Goal: Contribute content: Contribute content

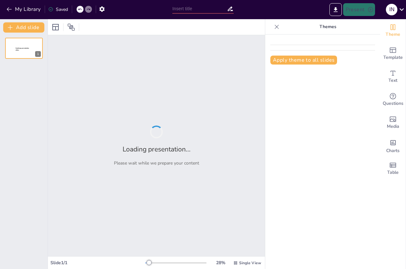
type input "LAPORAN HASIL MAGANG"
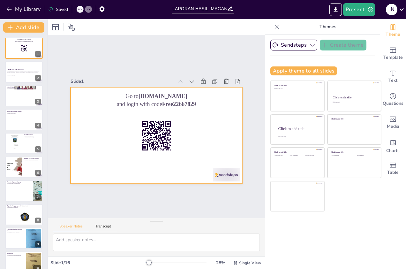
click at [23, 85] on div "Go to [DOMAIN_NAME] and login with code Free22667829 1 LAPORAN HASIL MAGANG Lap…" at bounding box center [24, 226] width 48 height 377
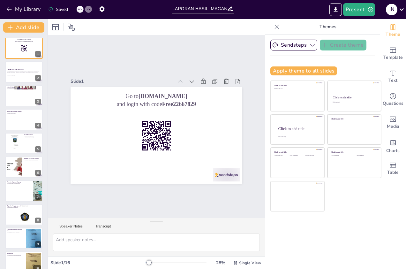
click at [71, 226] on button "Speaker Notes" at bounding box center [71, 227] width 36 height 7
click at [101, 226] on button "Transcript" at bounding box center [103, 227] width 28 height 7
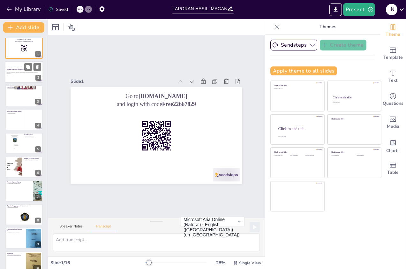
click at [23, 82] on div at bounding box center [24, 72] width 38 height 22
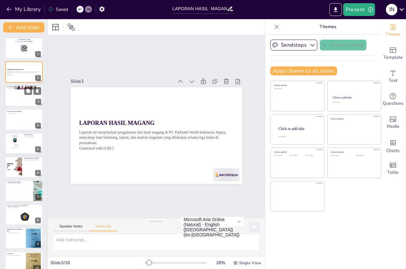
click at [16, 101] on div at bounding box center [24, 96] width 38 height 22
checkbox input "true"
type textarea "Dalam slide ini, kita membahas latar belakang pentingnya magang bagi mahasiswa …"
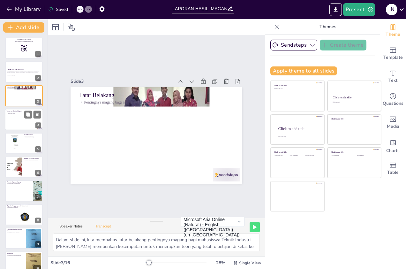
click at [17, 117] on div at bounding box center [24, 119] width 38 height 22
checkbox input "true"
type textarea "Pada slide ini, kita akan membahas tujuan dan manfaat dari program magang. Tuju…"
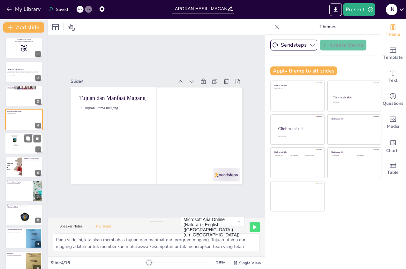
click at [15, 139] on div at bounding box center [14, 143] width 15 height 20
checkbox input "true"
type textarea "Dalam slide ini, kita akan membahas profil perusahaan tempat mahasiswa melakuka…"
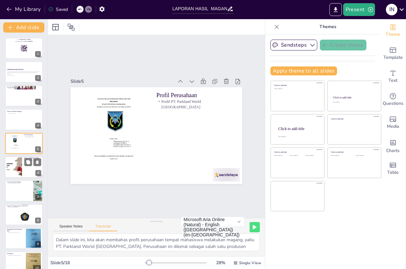
click at [11, 166] on div at bounding box center [14, 166] width 34 height 19
checkbox input "true"
type textarea "Pada slide ini, kita akan membahas mata kuliah yang diterapkan selama magang. M…"
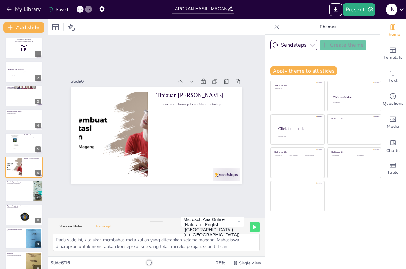
scroll to position [16, 0]
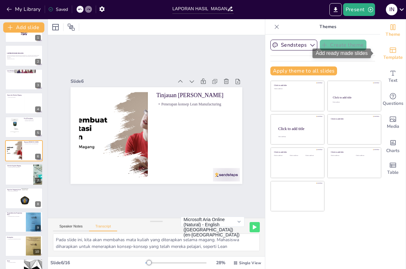
click at [384, 55] on span "Template" at bounding box center [392, 57] width 19 height 7
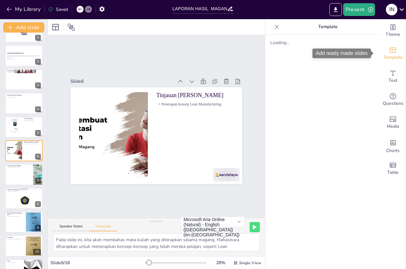
click at [384, 55] on span "Template" at bounding box center [392, 57] width 19 height 7
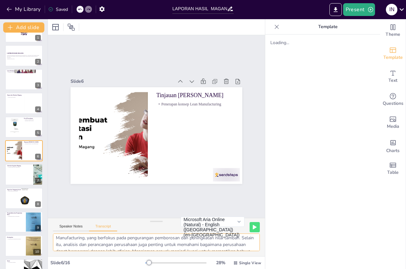
scroll to position [0, 0]
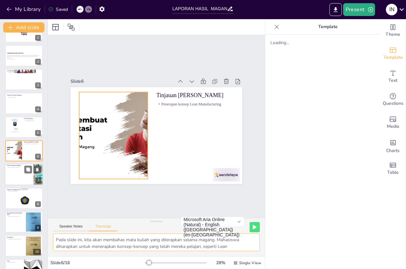
click at [20, 169] on div at bounding box center [24, 175] width 38 height 22
checkbox input "true"
type textarea "Dalam slide ini, kita akan membahas aktivitas sehari-hari yang dilakukan oleh m…"
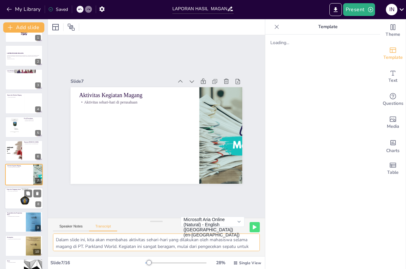
scroll to position [40, 0]
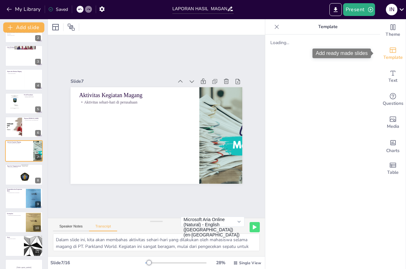
click at [389, 52] on icon "Add ready made slides" at bounding box center [393, 50] width 8 height 8
checkbox input "true"
click at [7, 8] on icon "button" at bounding box center [9, 9] width 6 height 6
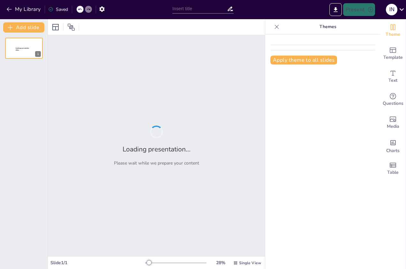
type input "Imported Laporan_Magang_Ilma_PPTX_Lengkap.pptx"
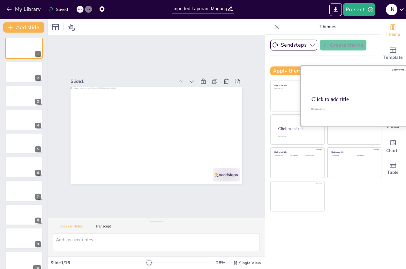
click at [23, 65] on div at bounding box center [24, 71] width 38 height 21
click at [348, 100] on div at bounding box center [353, 96] width 107 height 60
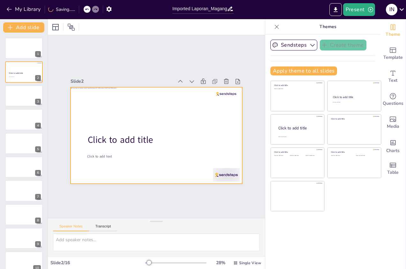
scroll to position [151, 0]
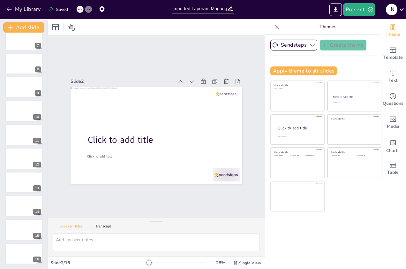
click at [78, 9] on icon at bounding box center [80, 9] width 4 height 4
click at [137, 137] on div at bounding box center [153, 135] width 193 height 145
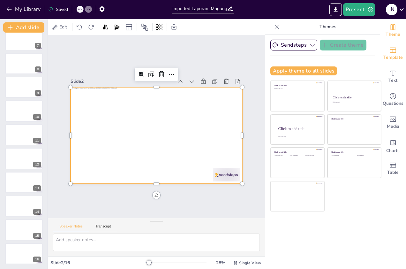
click at [386, 56] on span "Template" at bounding box center [392, 57] width 19 height 7
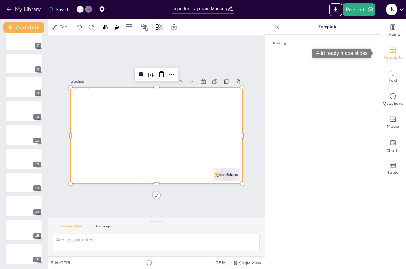
scroll to position [0, 0]
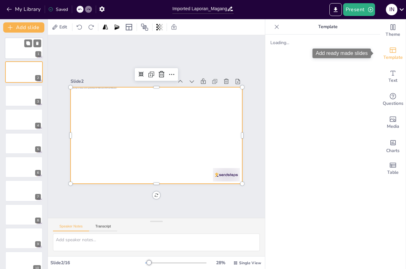
click at [34, 48] on div at bounding box center [24, 48] width 38 height 22
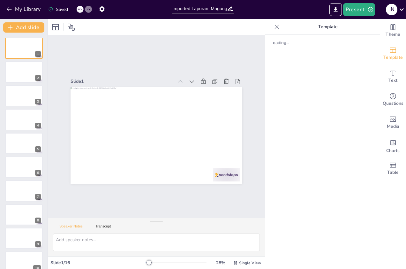
click at [388, 57] on span "Template" at bounding box center [392, 57] width 19 height 7
click at [316, 96] on div "Loading..." at bounding box center [322, 151] width 115 height 234
click at [106, 231] on div "Speaker Notes Transcript" at bounding box center [156, 225] width 217 height 15
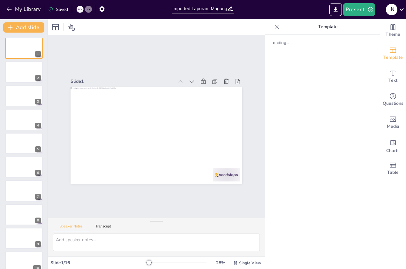
click at [326, 78] on div "Loading..." at bounding box center [322, 151] width 115 height 234
click at [323, 96] on div "Loading..." at bounding box center [322, 151] width 115 height 234
click at [9, 10] on icon "button" at bounding box center [9, 9] width 6 height 6
